Goal: Information Seeking & Learning: Check status

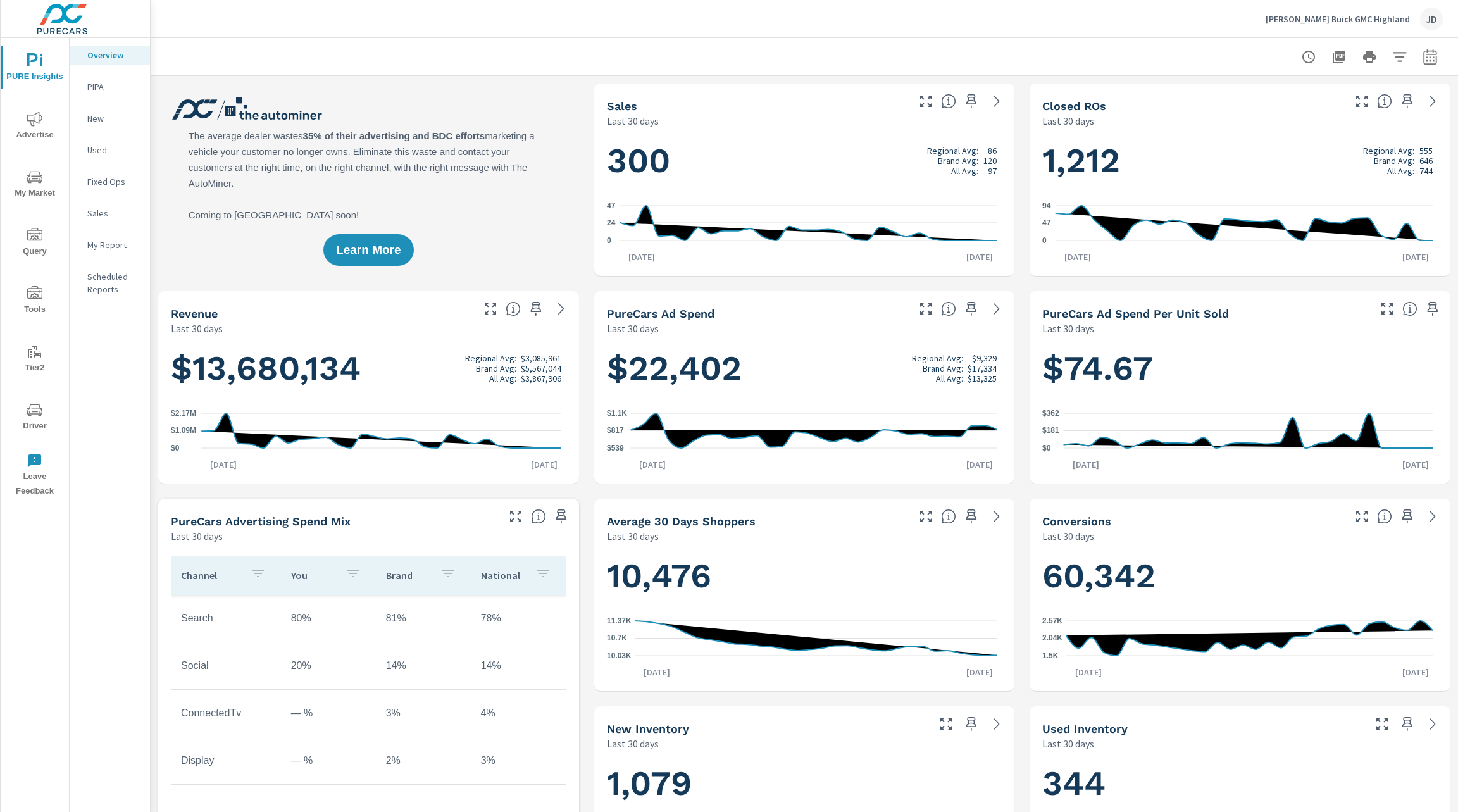
scroll to position [1, 0]
click at [35, 123] on icon "nav menu" at bounding box center [35, 119] width 15 height 15
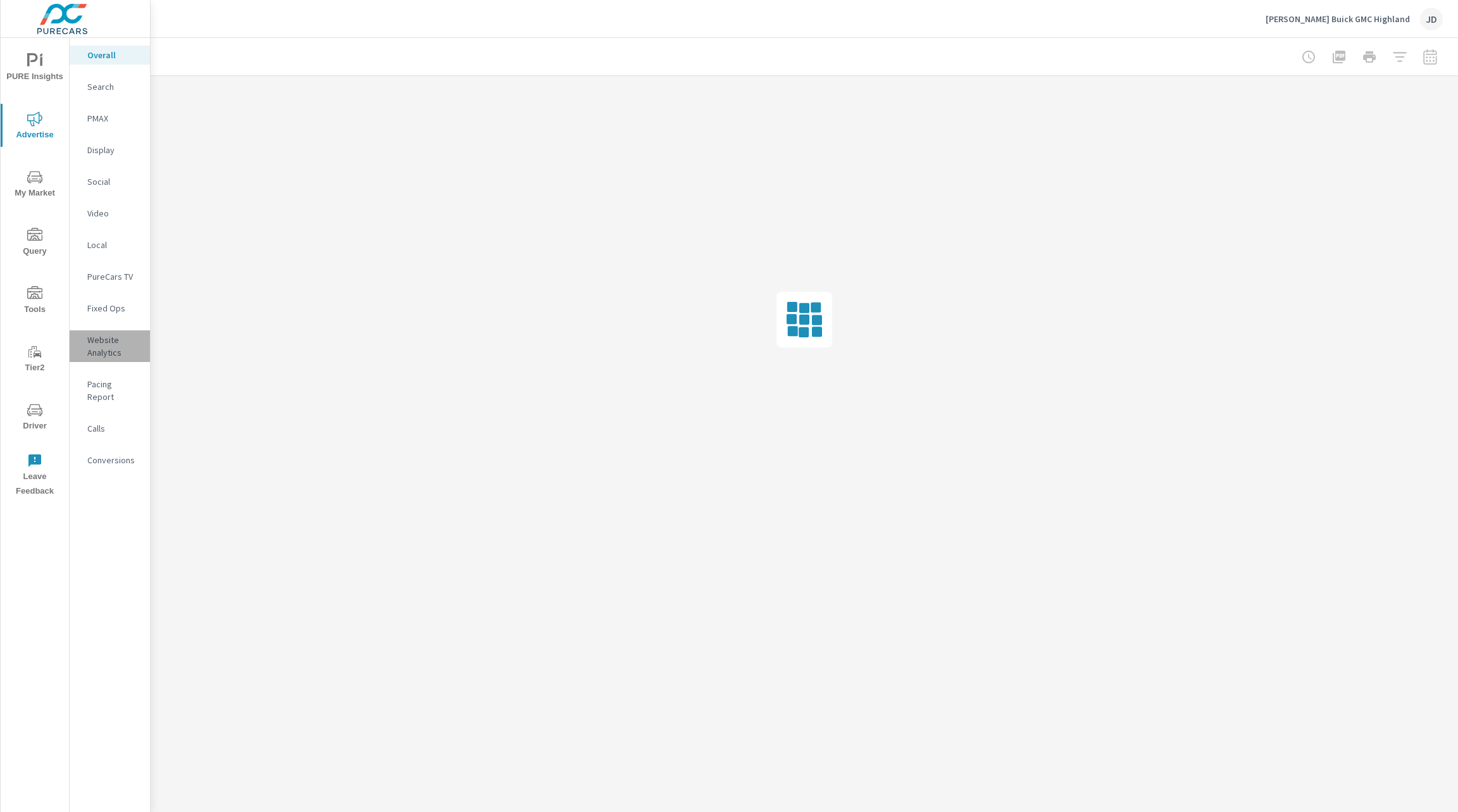
click at [108, 347] on p "Website Analytics" at bounding box center [113, 346] width 52 height 25
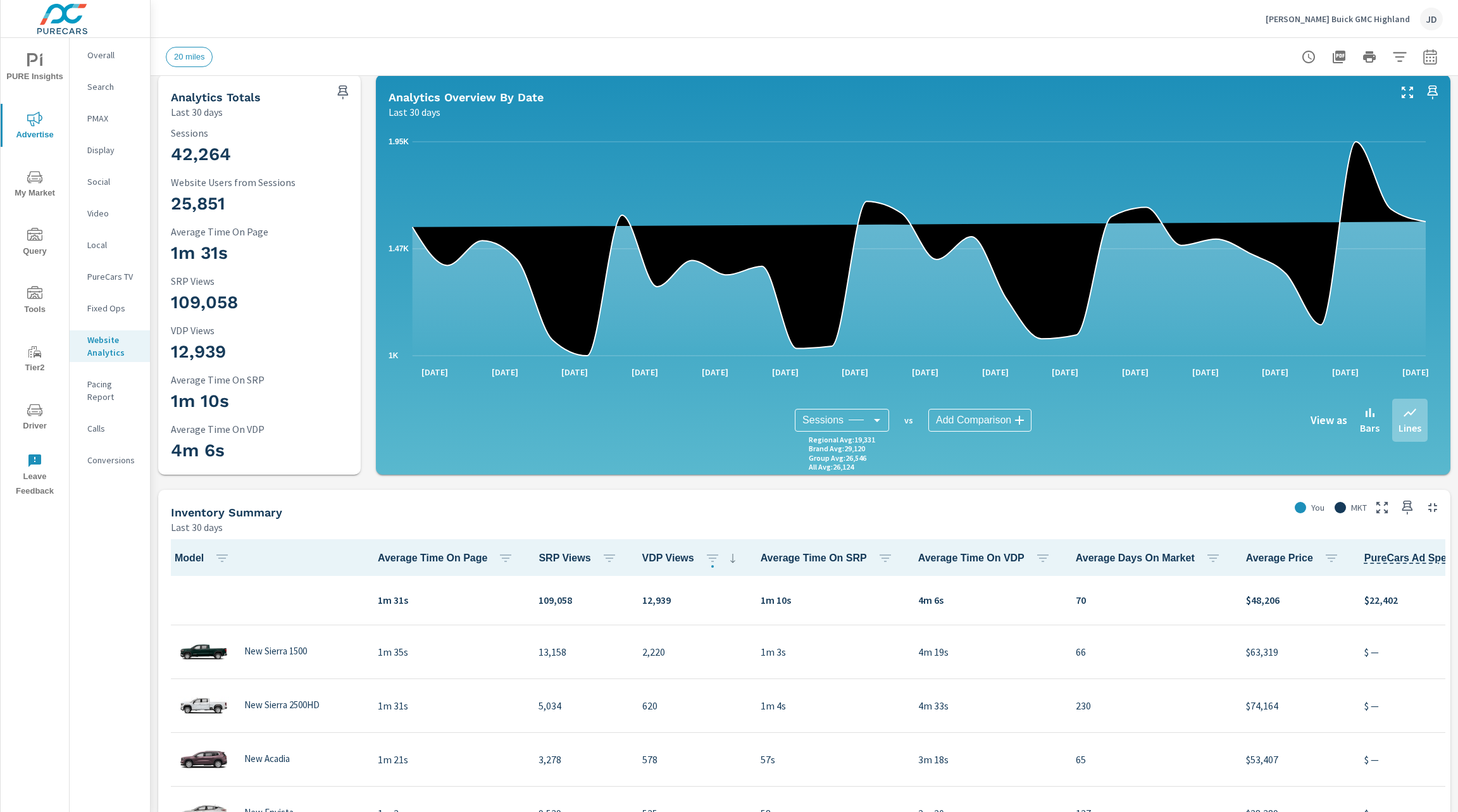
scroll to position [15, 0]
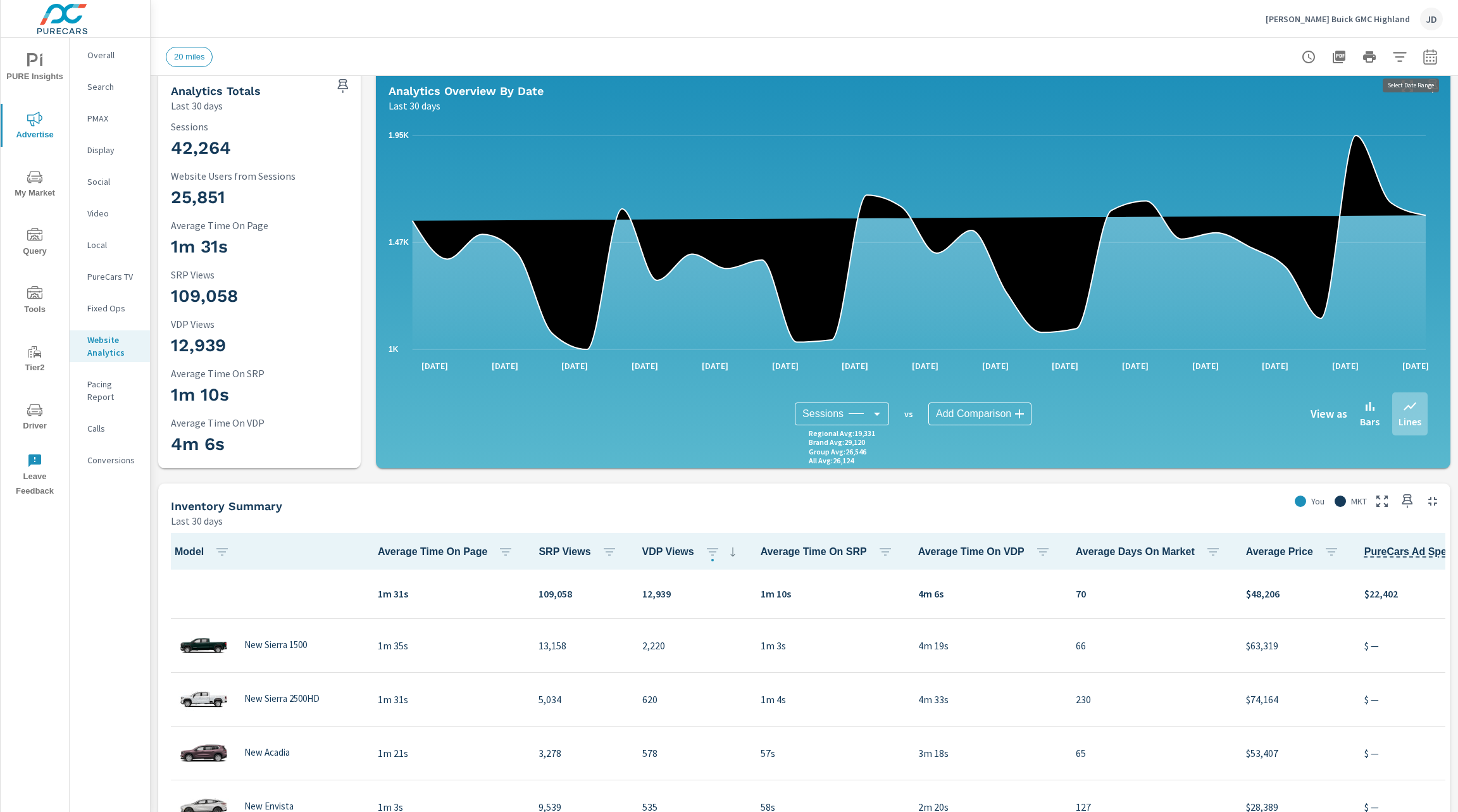
click at [1423, 60] on icon "button" at bounding box center [1430, 57] width 15 height 15
select select "Last 30 days"
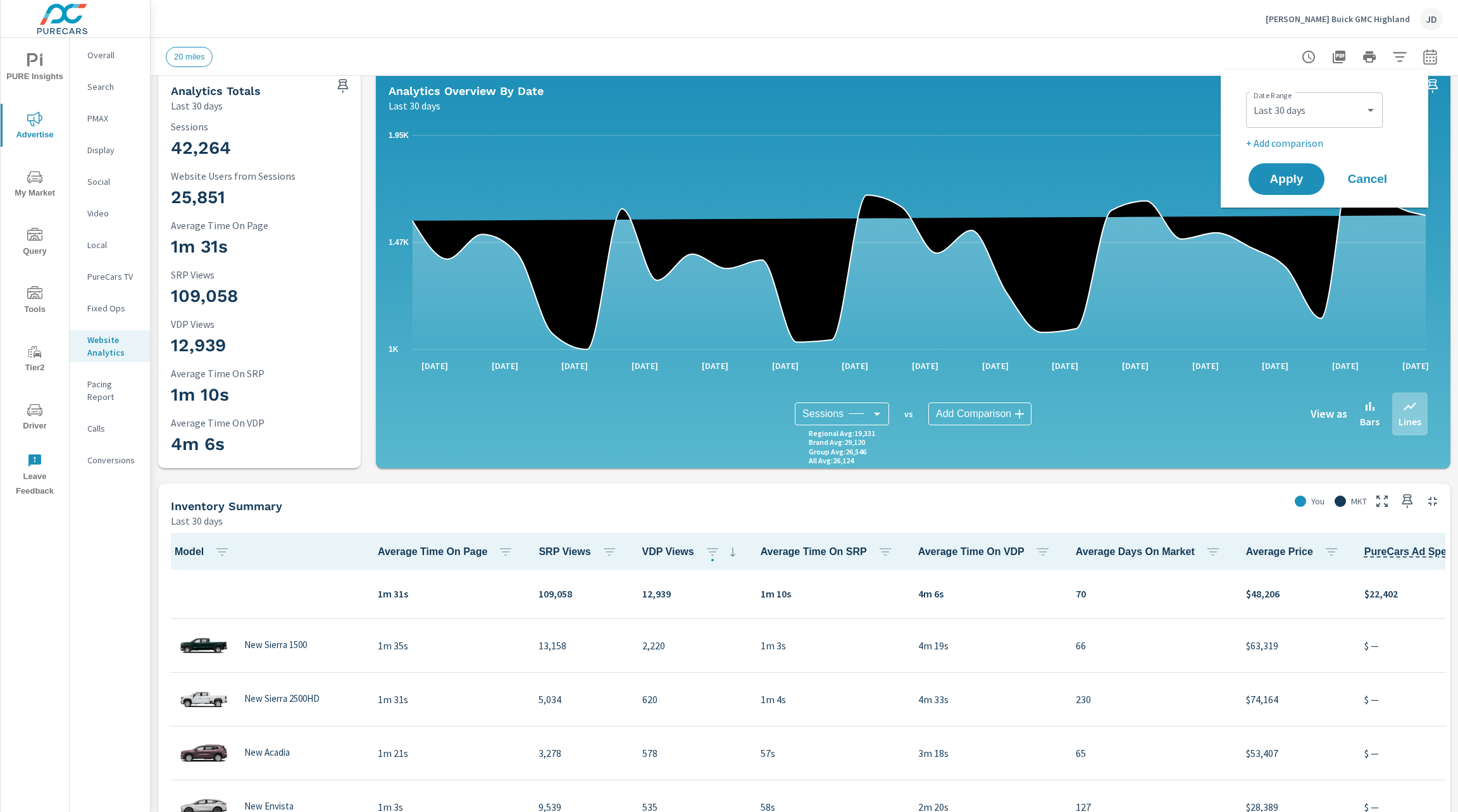
click at [1309, 143] on p "+ Add comparison" at bounding box center [1328, 143] width 162 height 15
select select "Previous period"
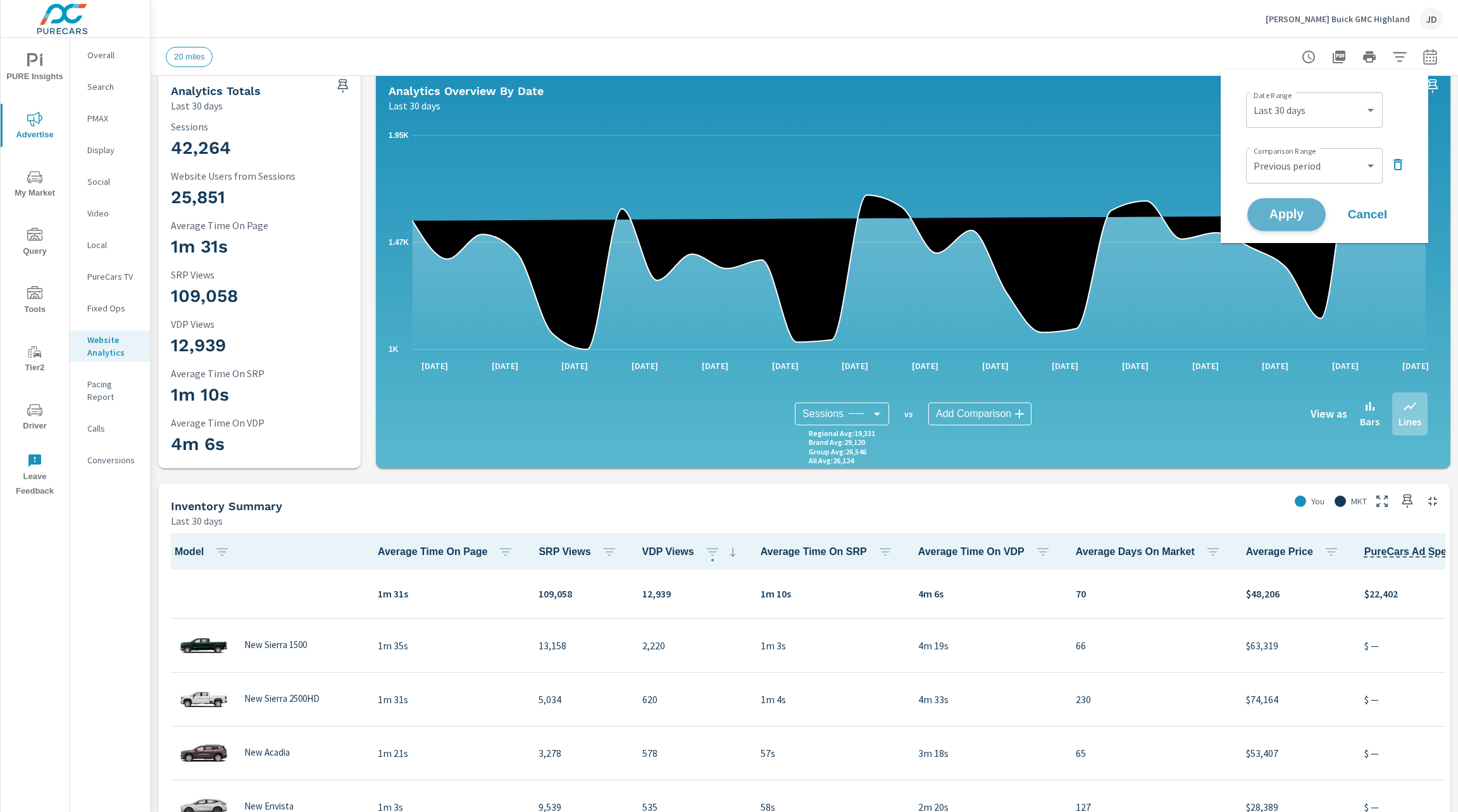
click at [1300, 218] on span "Apply" at bounding box center [1287, 214] width 52 height 12
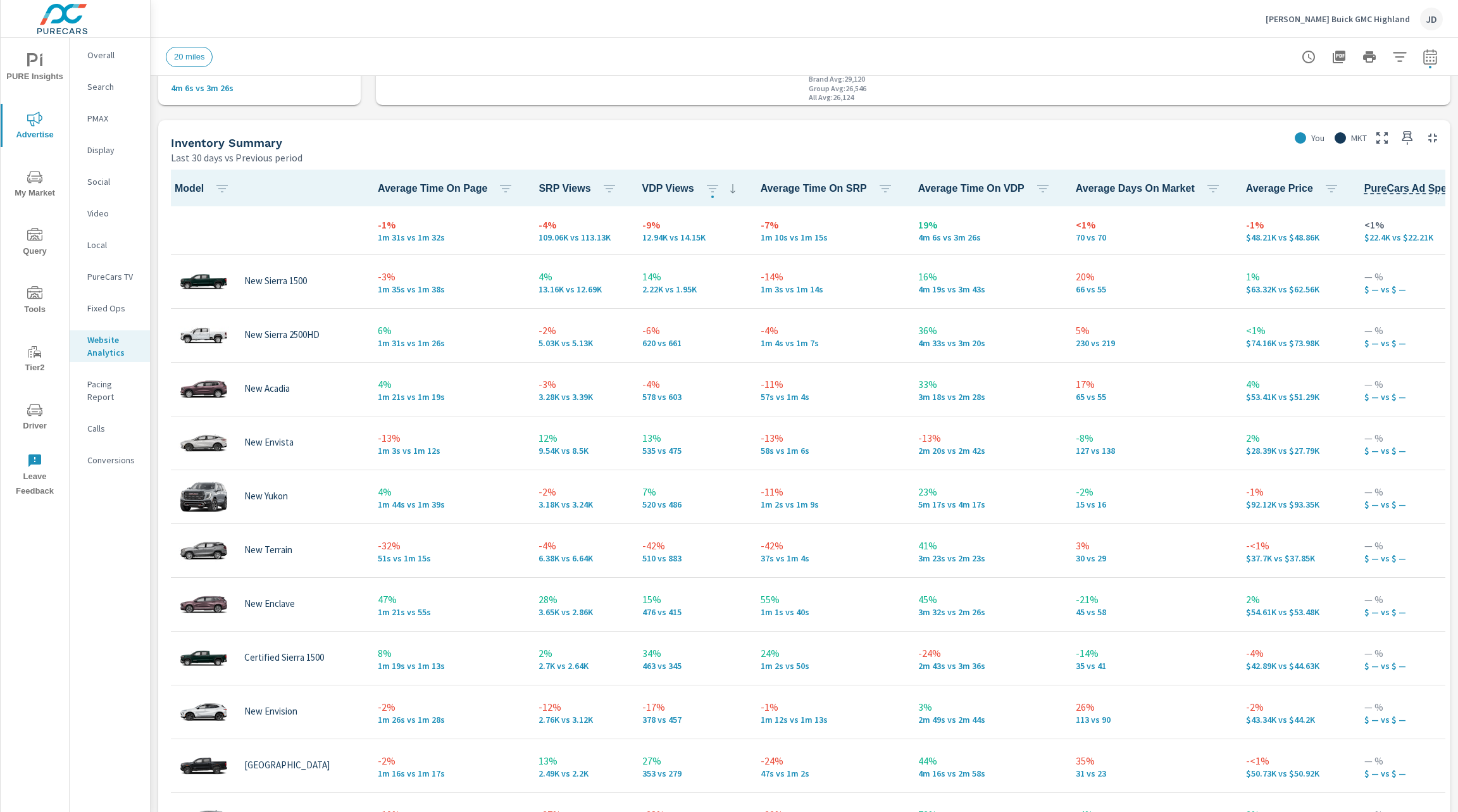
scroll to position [508, 0]
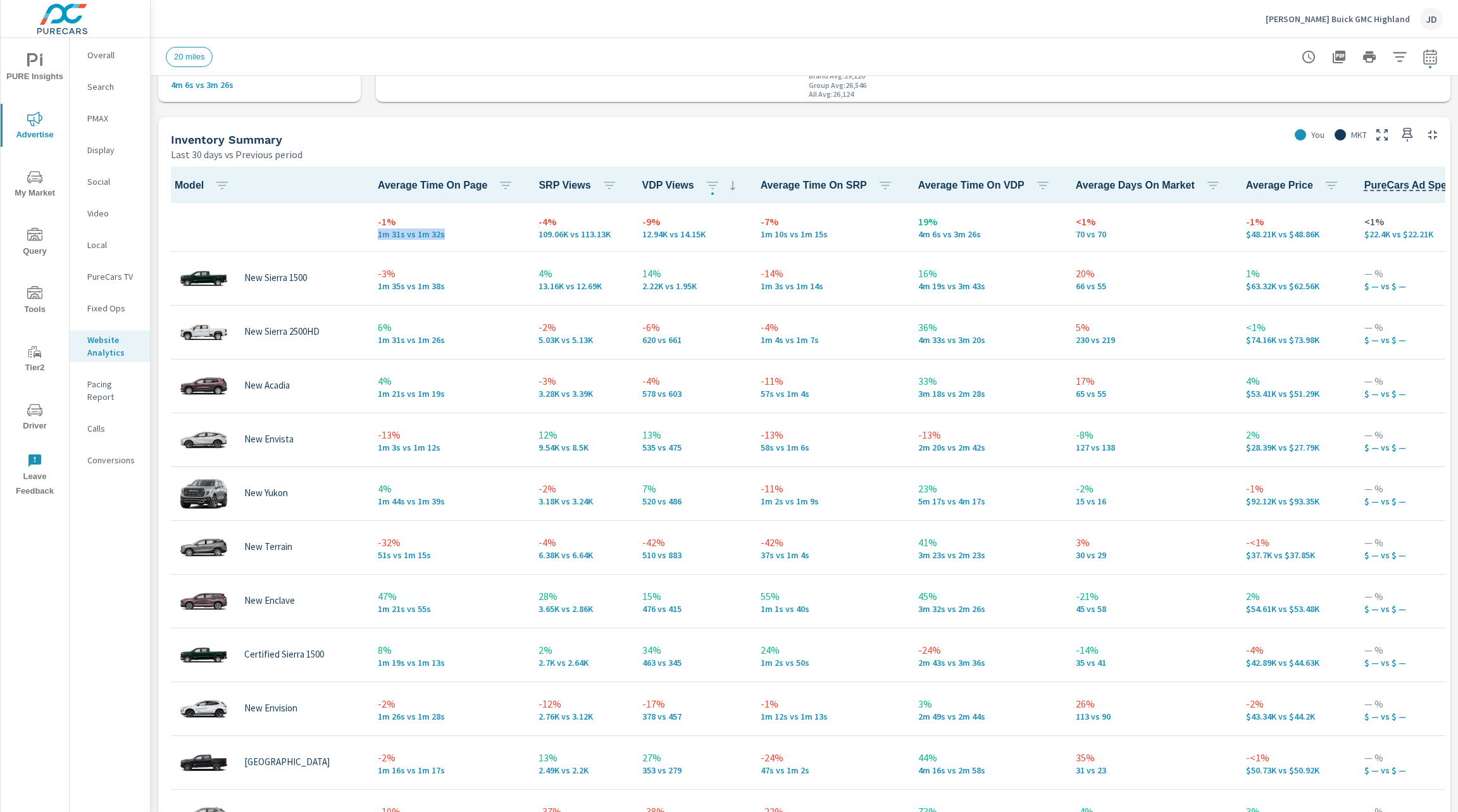
drag, startPoint x: 377, startPoint y: 234, endPoint x: 446, endPoint y: 236, distance: 69.0
click at [446, 236] on p "1m 31s vs 1m 32s" at bounding box center [448, 234] width 141 height 10
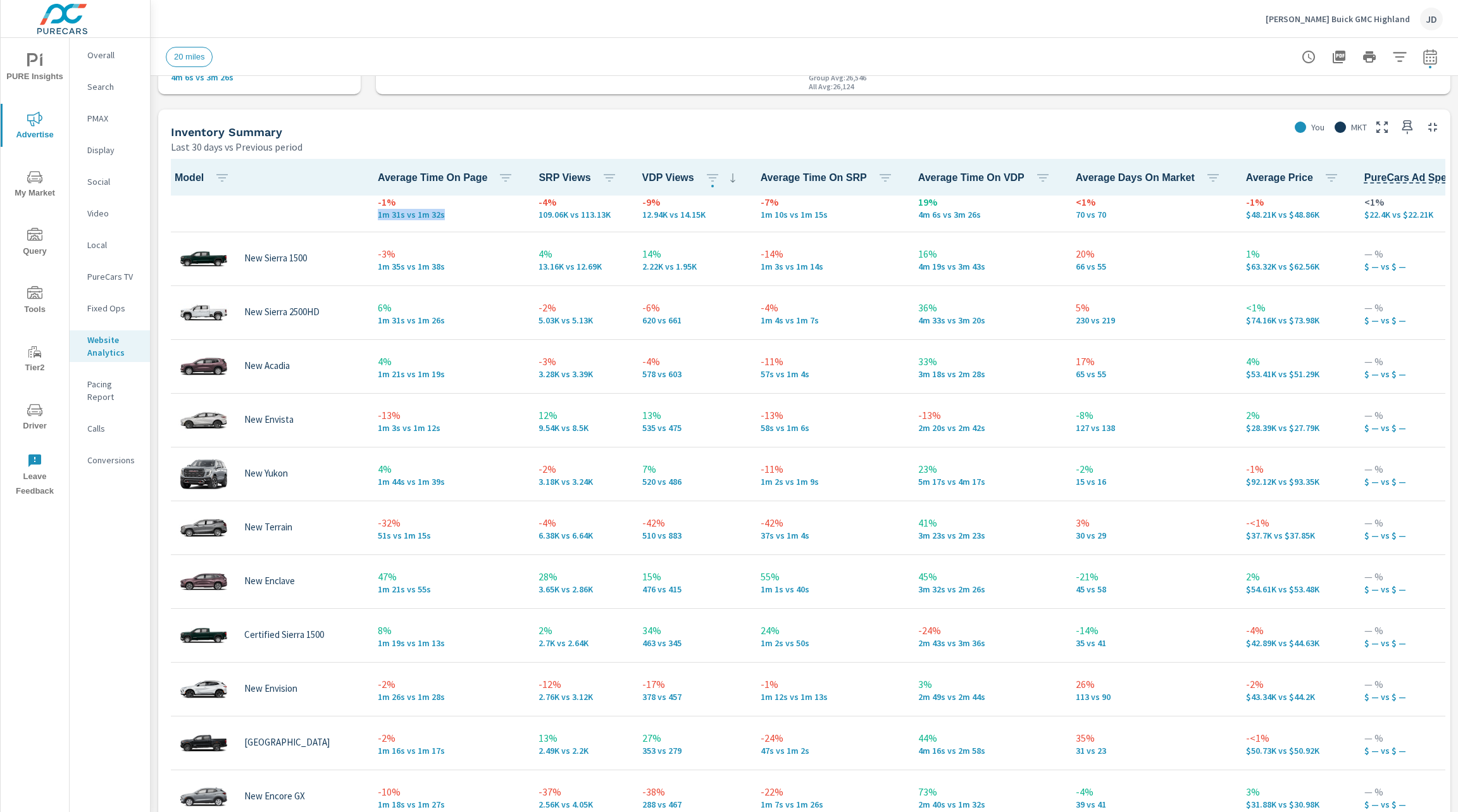
scroll to position [46, 0]
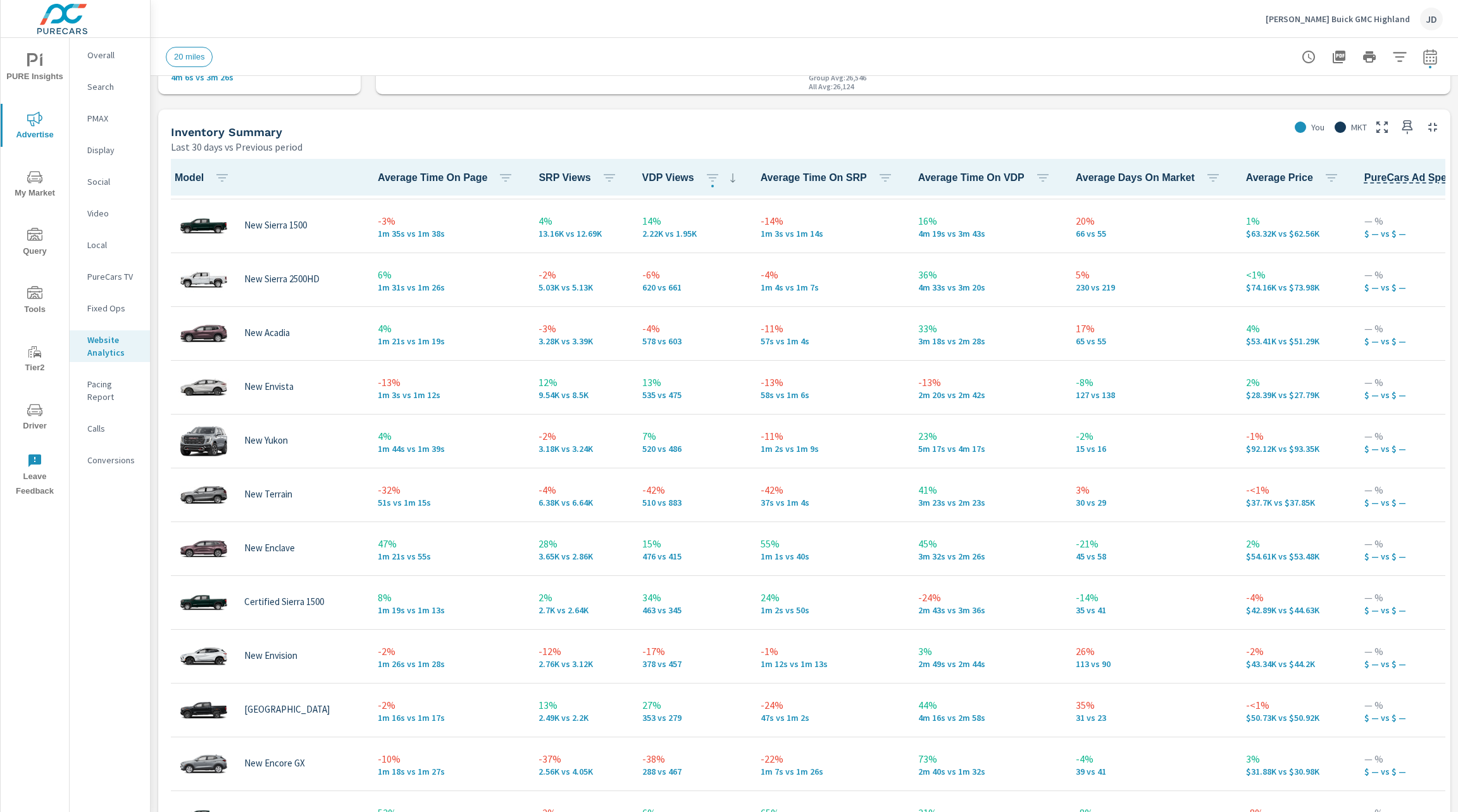
click at [1375, 20] on p "[PERSON_NAME] Buick GMC Highland" at bounding box center [1338, 18] width 144 height 11
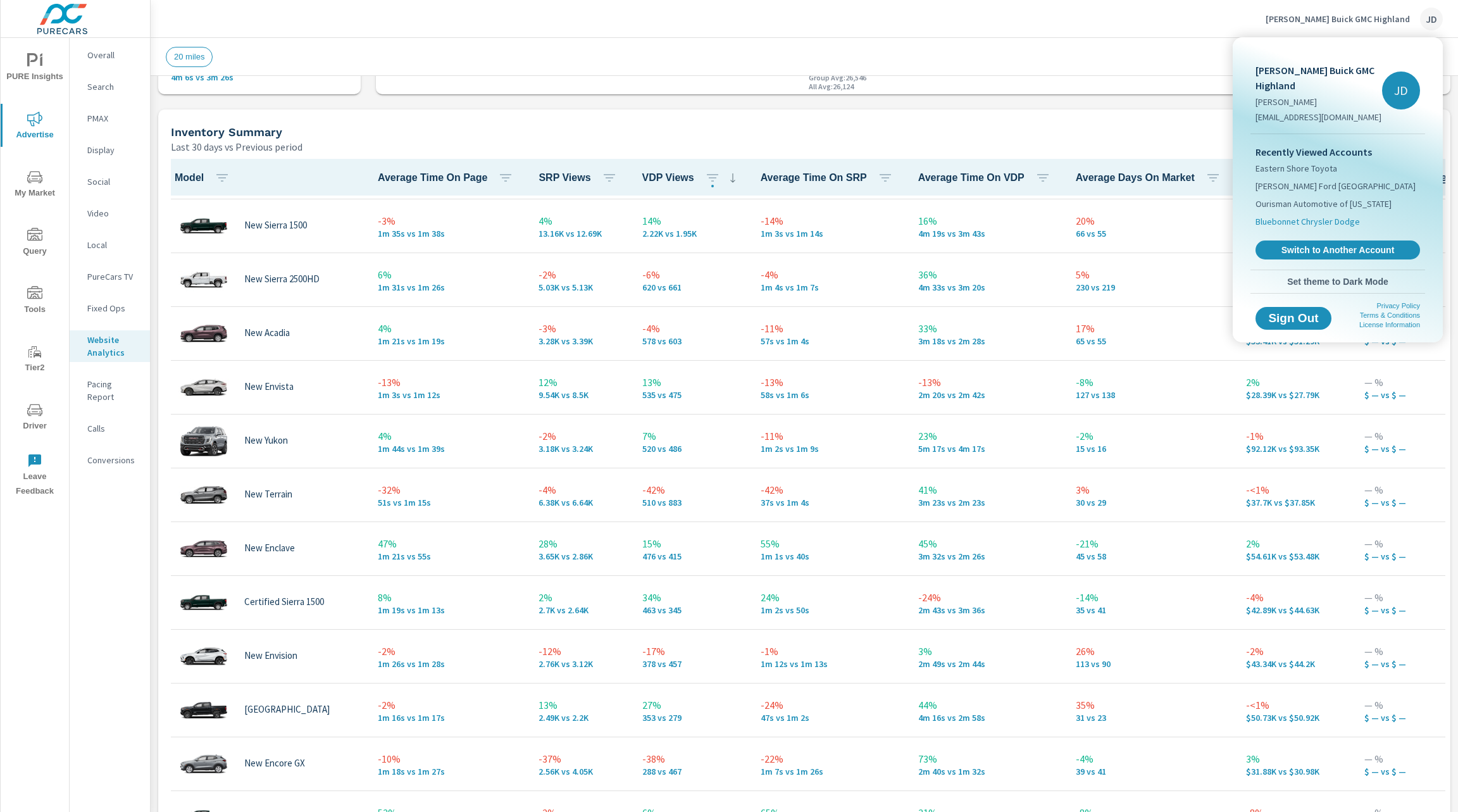
click at [1328, 218] on span "Bluebonnet Chrysler Dodge" at bounding box center [1308, 221] width 105 height 13
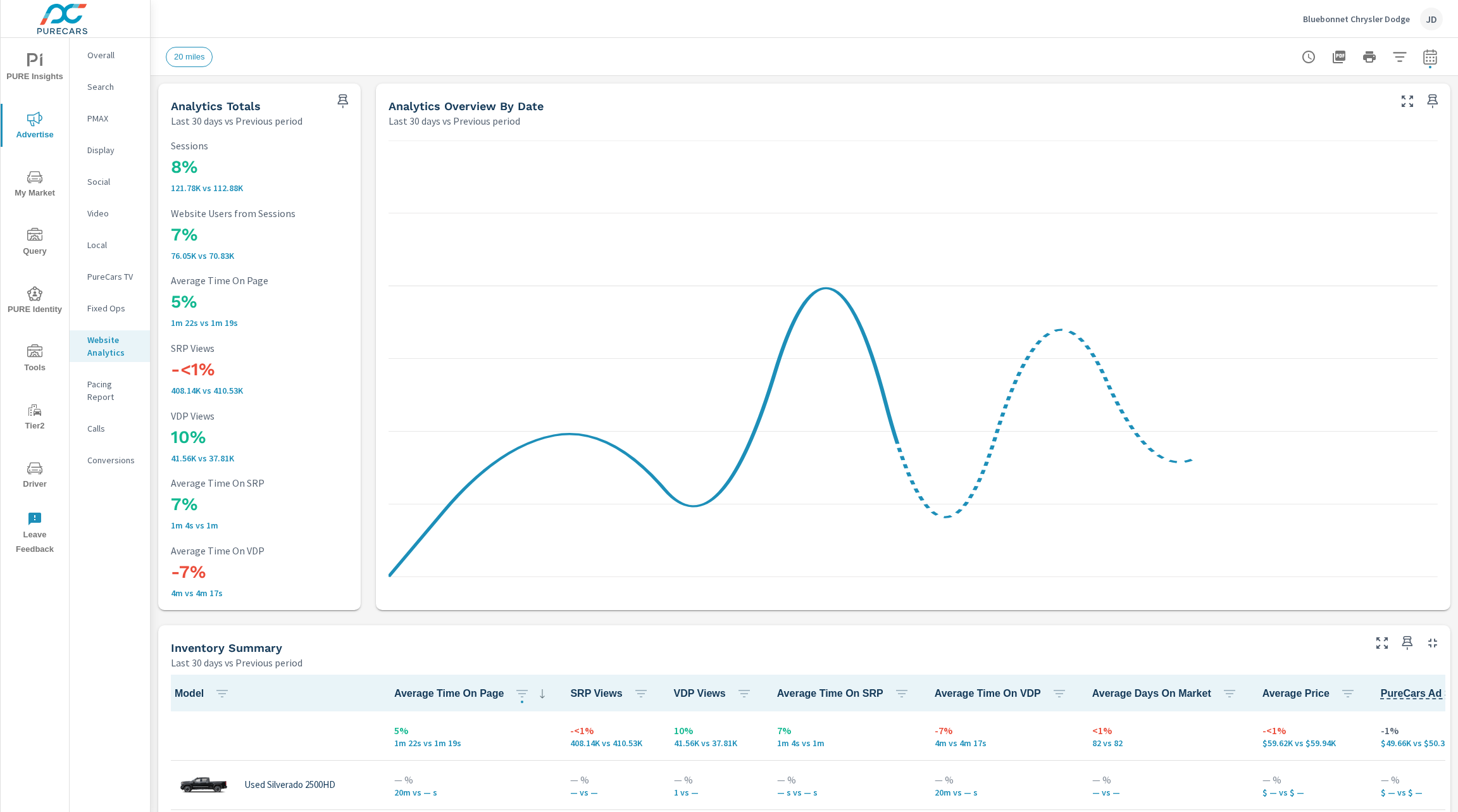
scroll to position [1, 0]
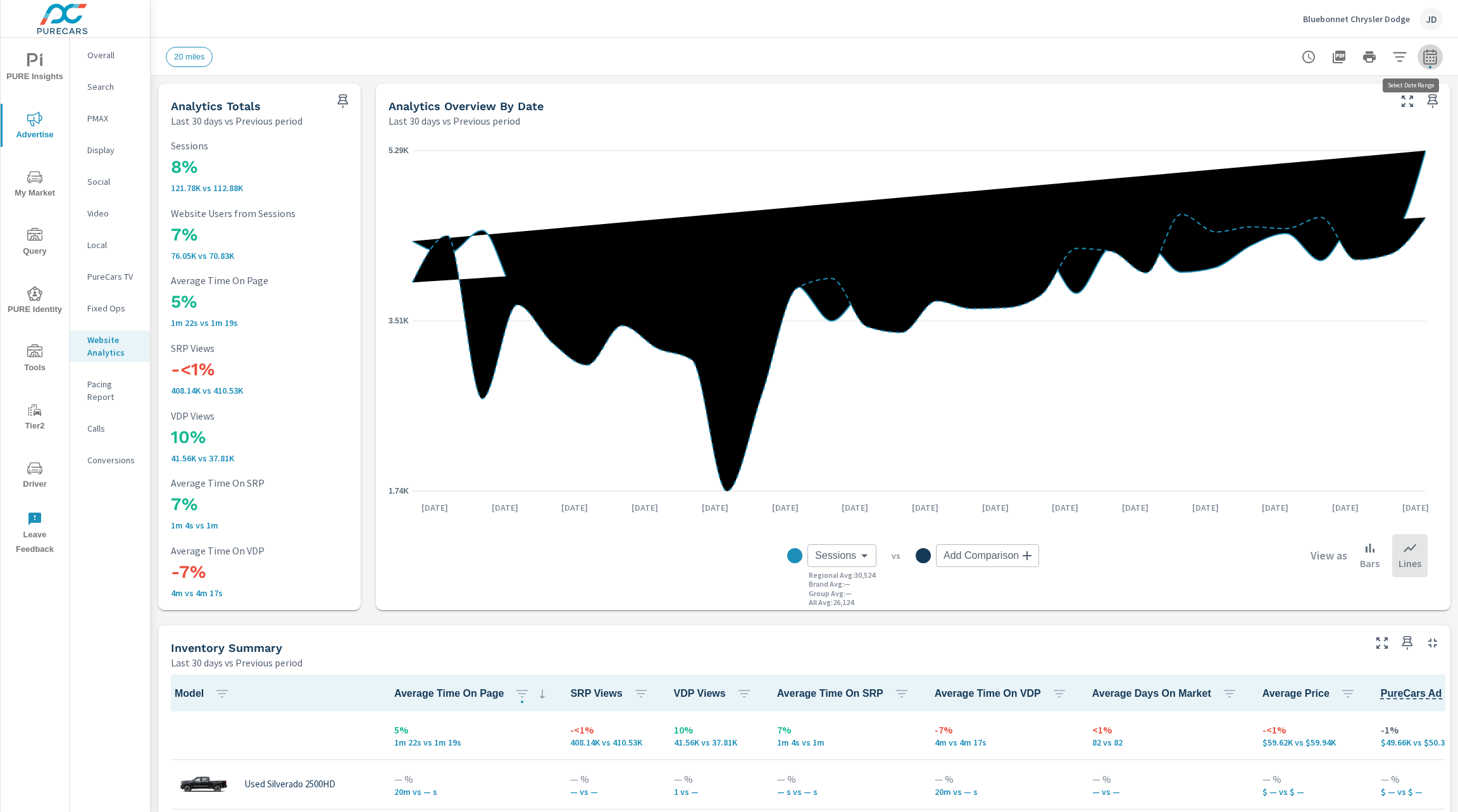
click at [1423, 50] on icon "button" at bounding box center [1430, 56] width 13 height 15
select select "Last 30 days"
select select "Previous period"
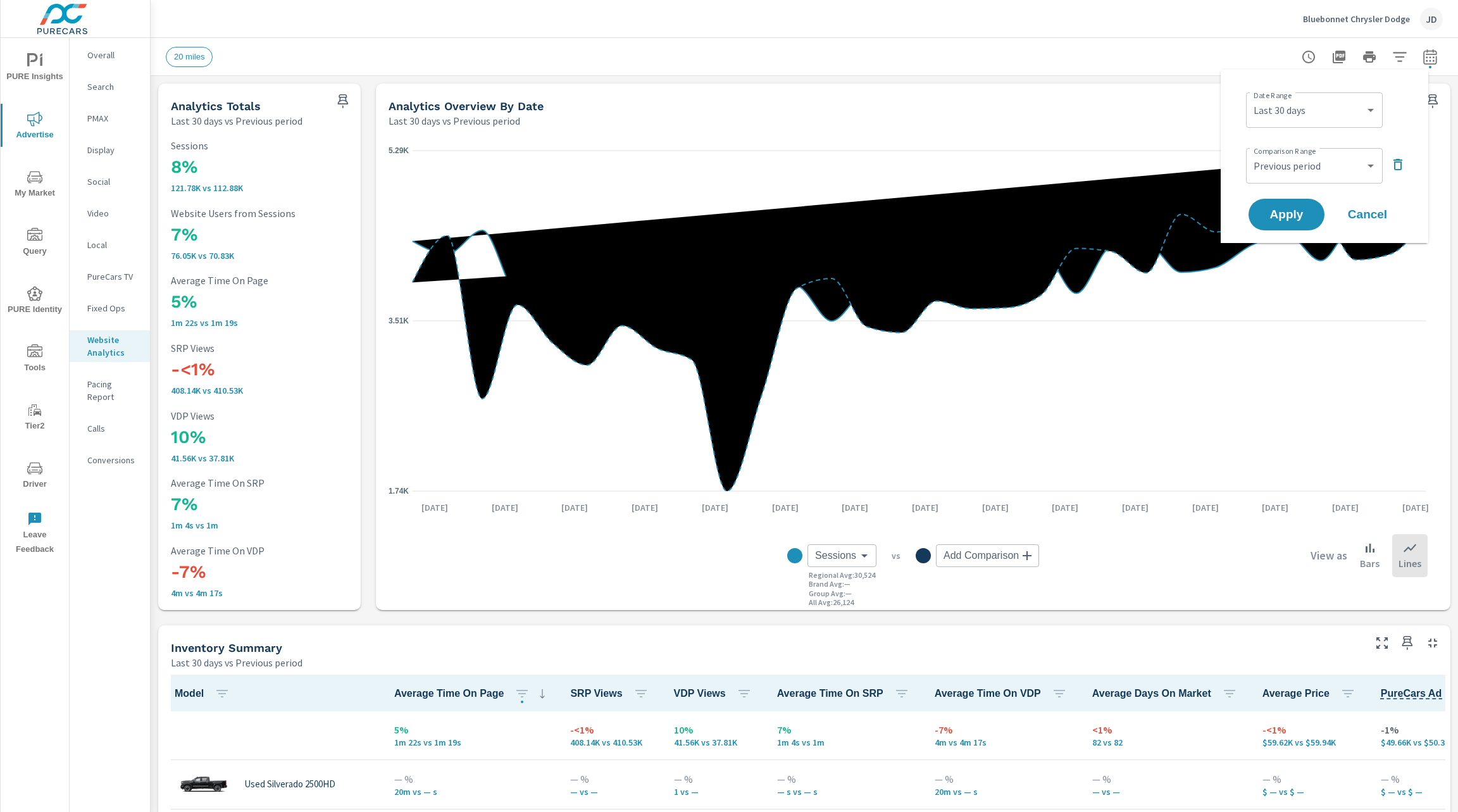
click at [1375, 14] on p "Bluebonnet Chrysler Dodge" at bounding box center [1356, 18] width 107 height 11
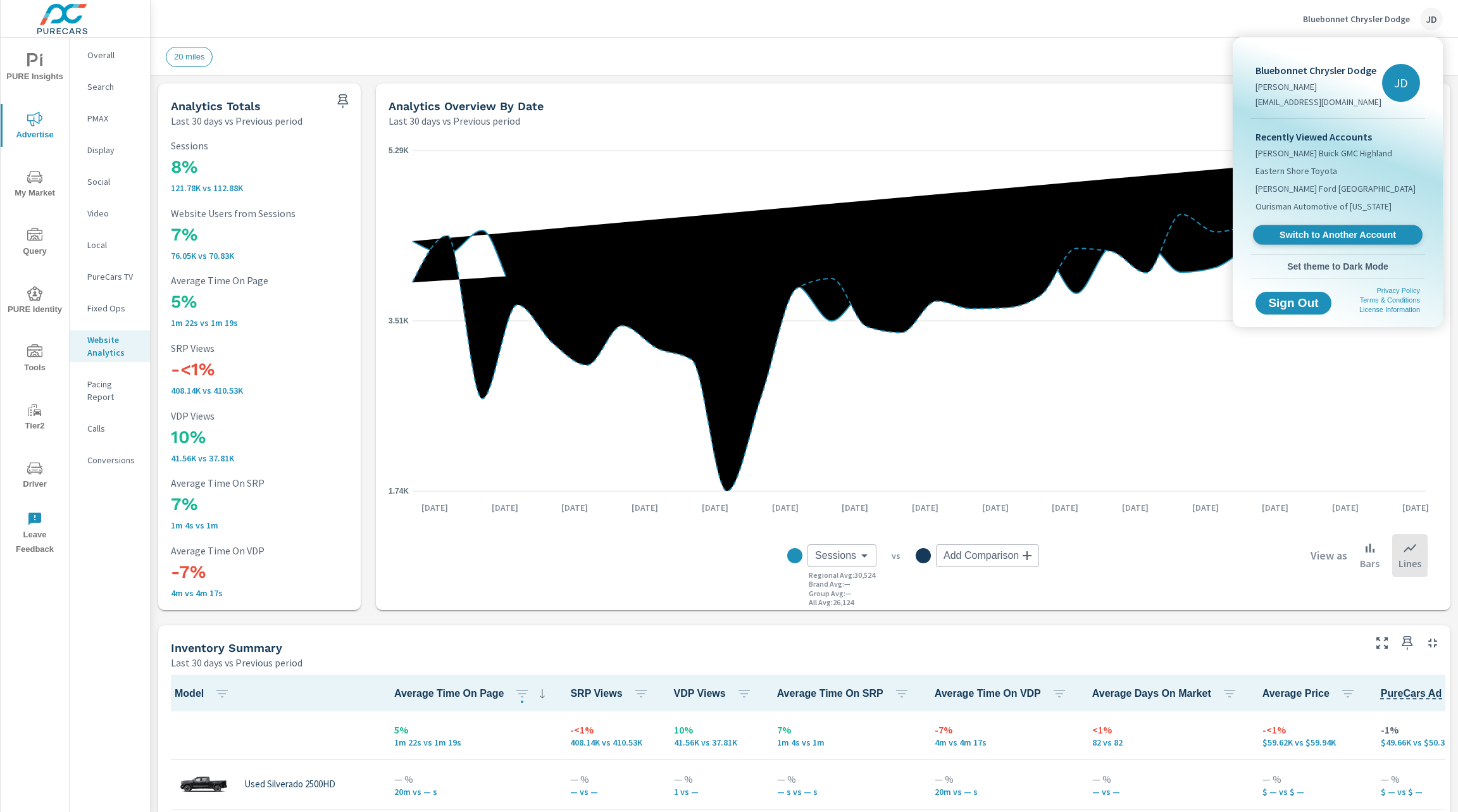
click at [1339, 234] on span "Switch to Another Account" at bounding box center [1338, 235] width 155 height 12
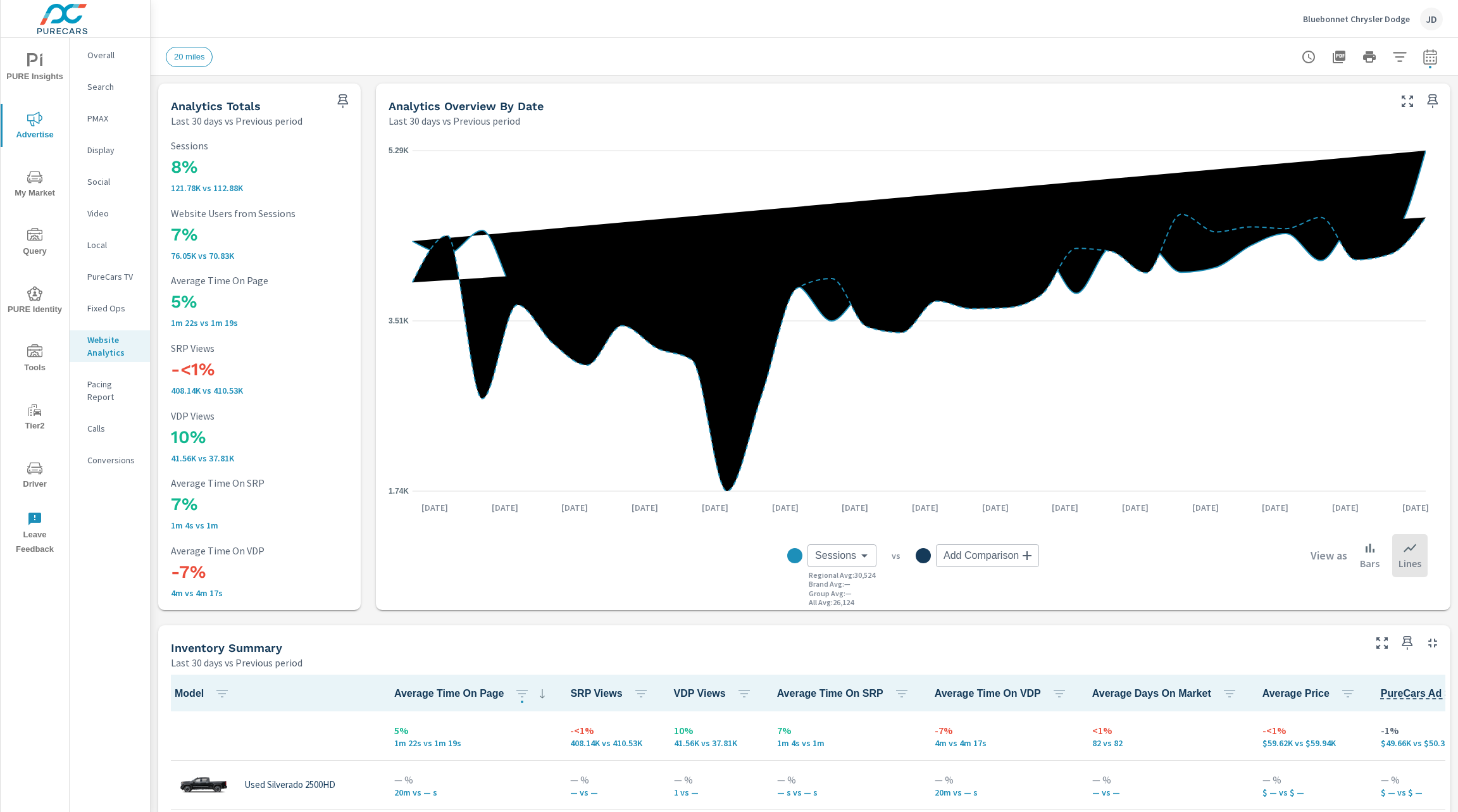
scroll to position [1, 0]
click at [47, 461] on span "Driver" at bounding box center [35, 476] width 60 height 31
